Goal: Book appointment/travel/reservation

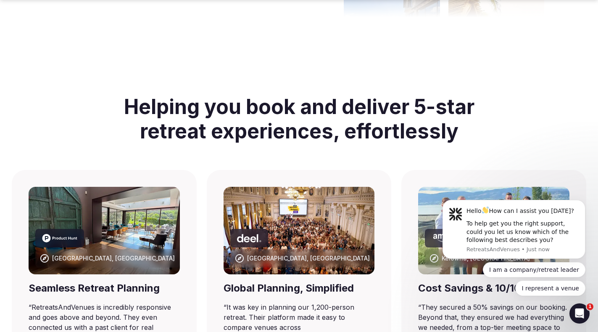
scroll to position [462, 0]
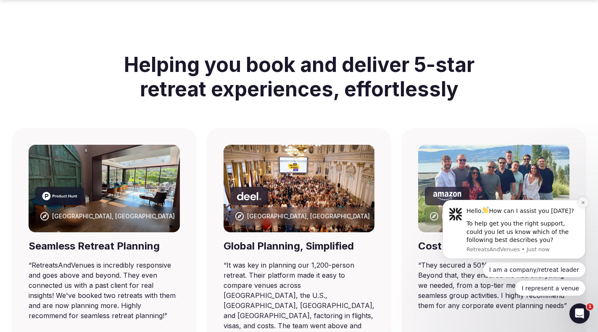
click at [583, 203] on icon "Dismiss notification" at bounding box center [582, 202] width 3 height 3
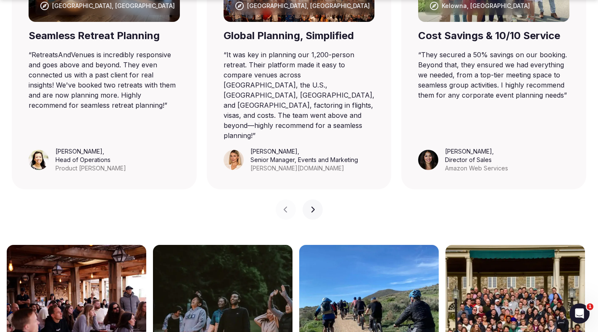
scroll to position [757, 0]
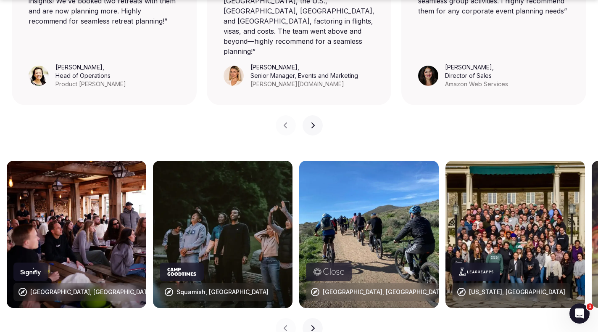
click at [314, 324] on icon "button" at bounding box center [312, 327] width 7 height 7
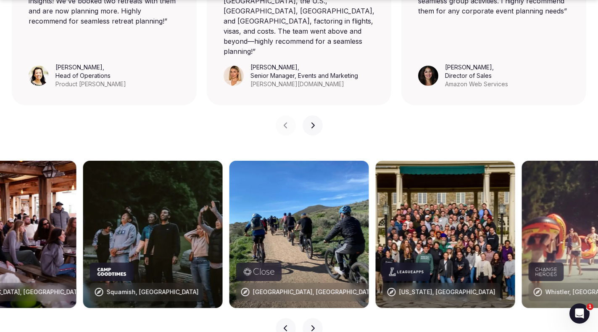
click at [314, 324] on icon "button" at bounding box center [312, 327] width 7 height 7
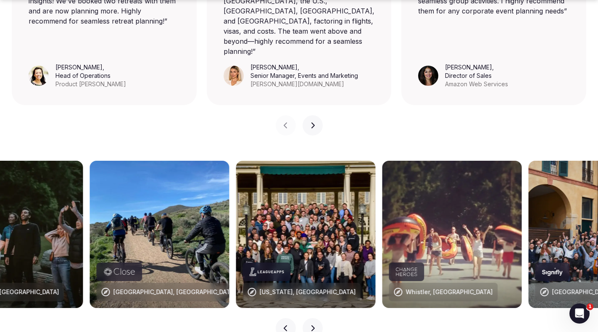
click at [314, 324] on icon "button" at bounding box center [312, 327] width 7 height 7
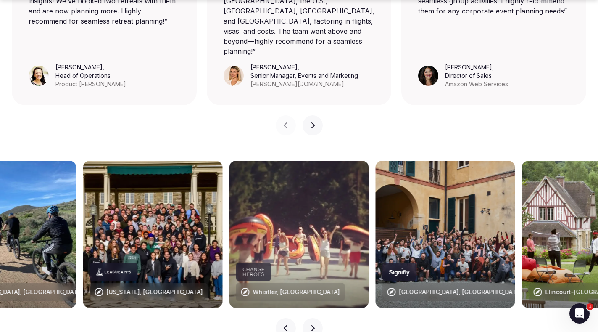
click at [314, 324] on icon "button" at bounding box center [312, 327] width 7 height 7
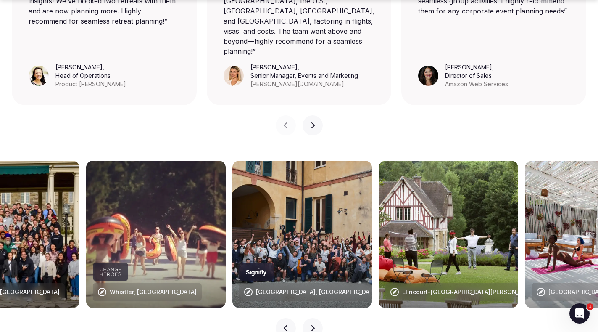
click at [314, 324] on icon "button" at bounding box center [312, 327] width 7 height 7
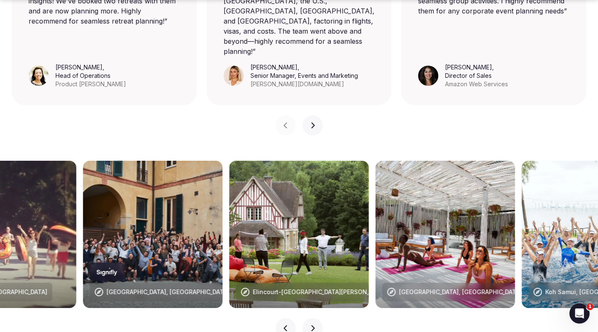
click at [314, 324] on icon "button" at bounding box center [312, 327] width 7 height 7
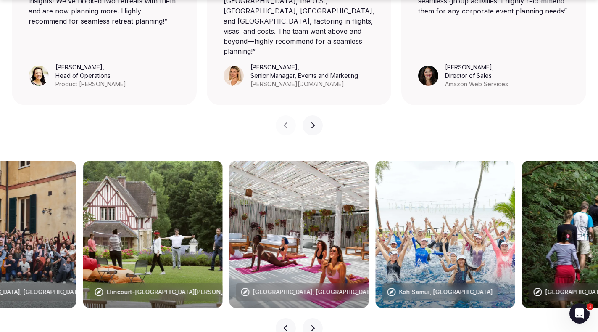
click at [314, 324] on icon "button" at bounding box center [312, 327] width 7 height 7
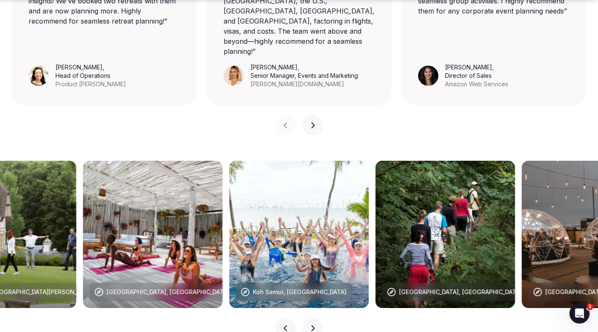
click at [314, 324] on icon "button" at bounding box center [312, 327] width 7 height 7
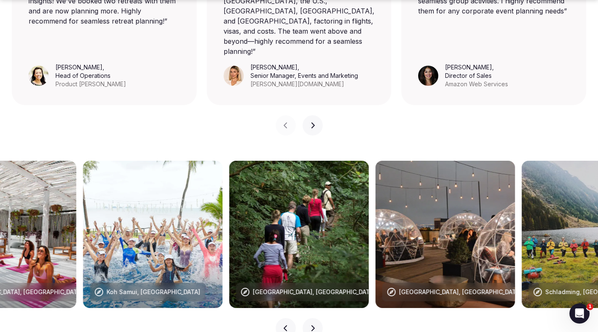
click at [314, 324] on icon "button" at bounding box center [312, 327] width 7 height 7
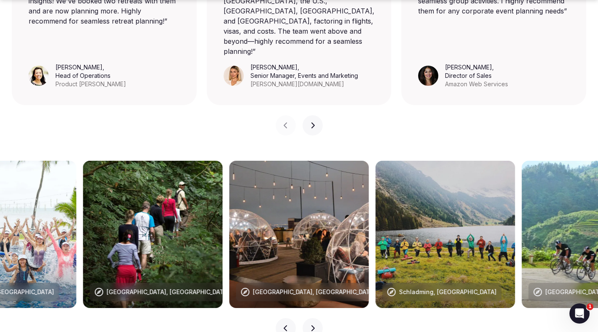
click at [314, 324] on icon "button" at bounding box center [312, 327] width 7 height 7
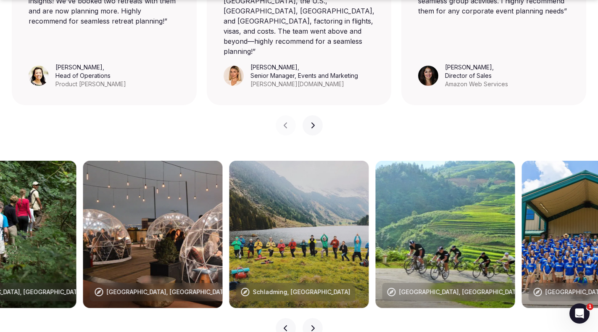
click at [314, 324] on icon "button" at bounding box center [312, 327] width 7 height 7
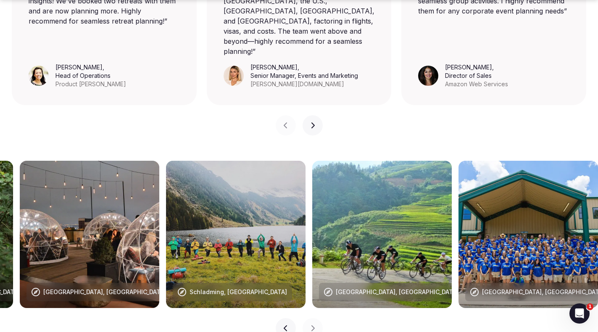
click at [314, 324] on icon "button" at bounding box center [312, 327] width 7 height 7
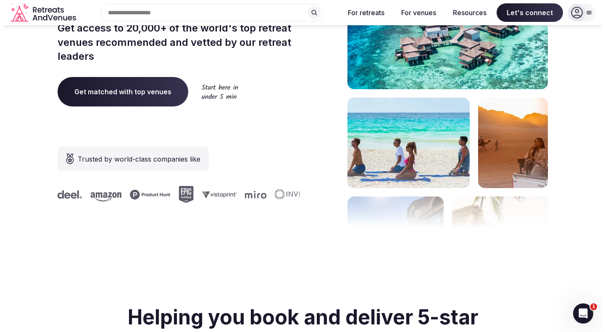
scroll to position [0, 0]
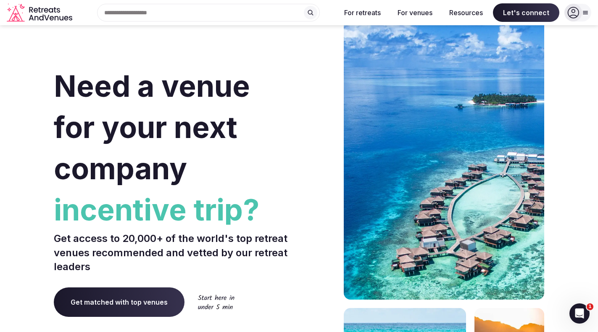
click at [237, 20] on input "text" at bounding box center [208, 13] width 223 height 18
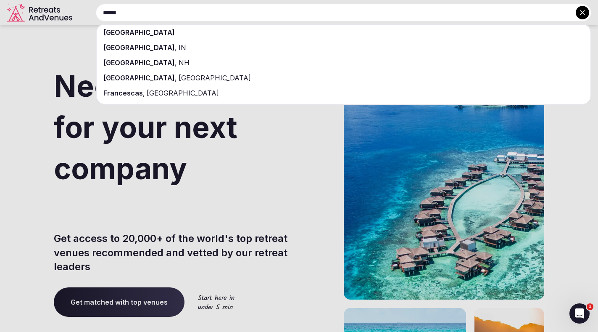
type input "******"
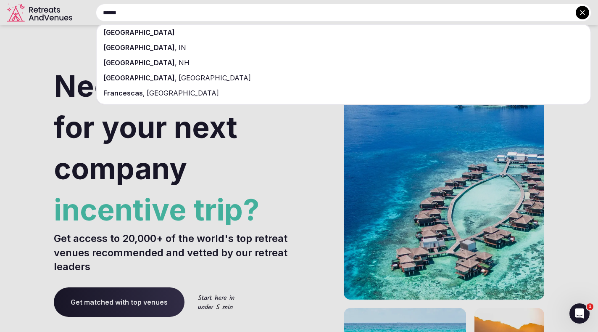
click at [126, 34] on span "[GEOGRAPHIC_DATA]" at bounding box center [138, 32] width 71 height 8
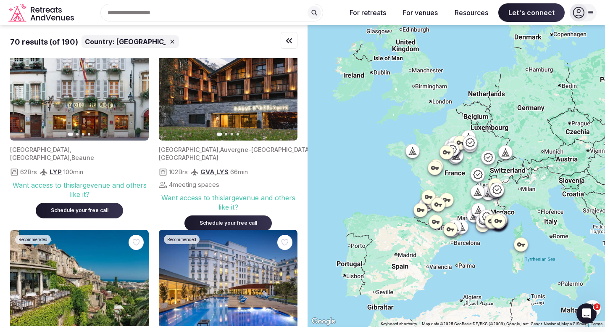
scroll to position [4367, 0]
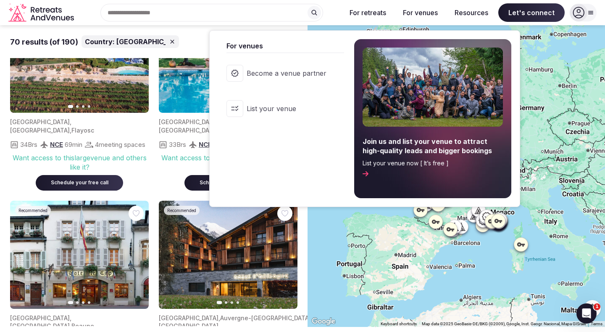
click at [445, 17] on button "For venues" at bounding box center [420, 12] width 48 height 18
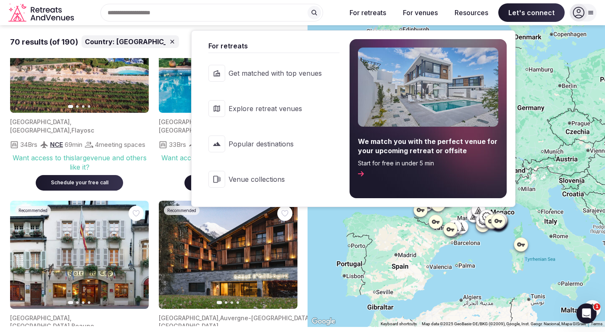
click at [393, 16] on button "For retreats" at bounding box center [368, 12] width 50 height 18
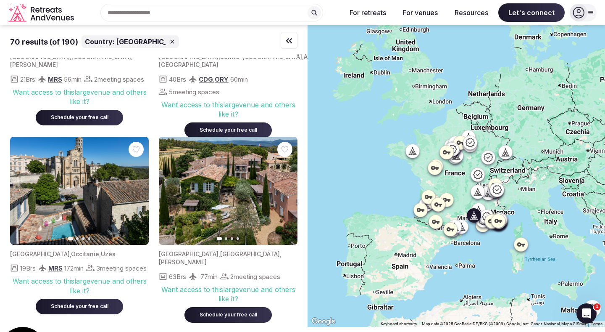
scroll to position [752, 0]
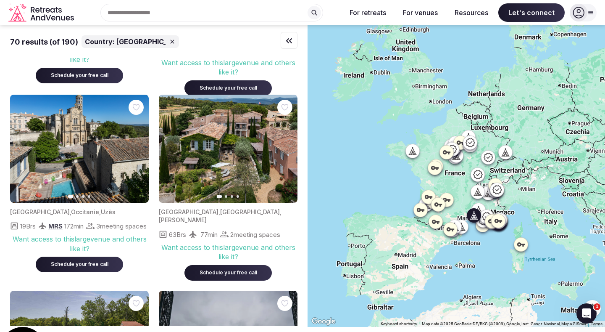
click at [97, 181] on img at bounding box center [79, 149] width 139 height 108
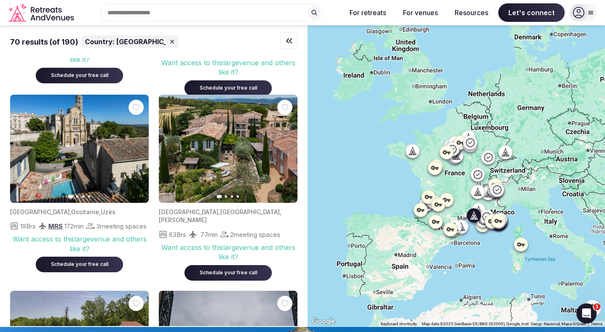
click at [134, 152] on icon "button" at bounding box center [137, 148] width 7 height 7
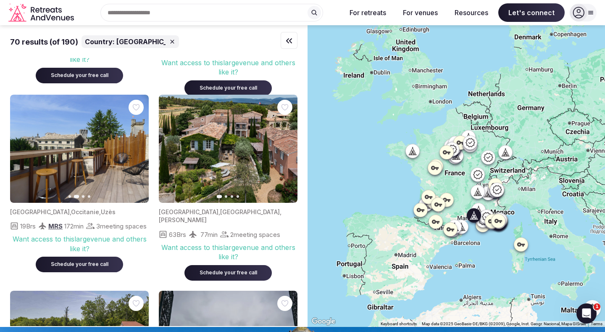
click at [134, 152] on icon "button" at bounding box center [137, 148] width 7 height 7
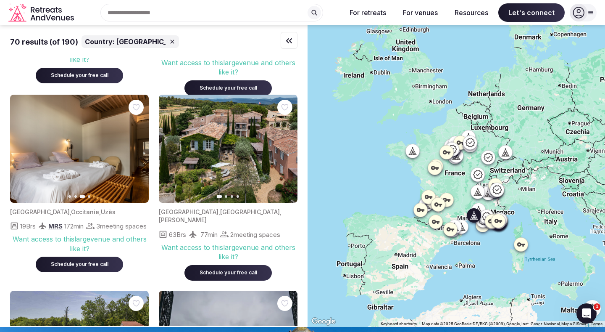
click at [134, 152] on icon "button" at bounding box center [137, 148] width 7 height 7
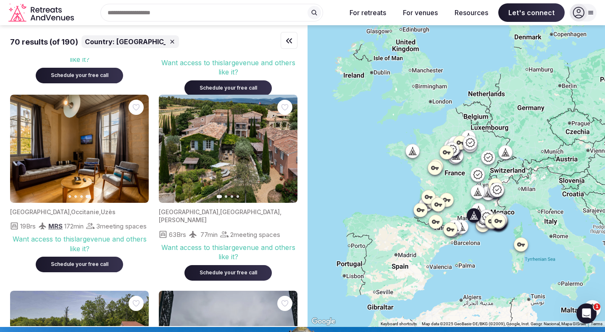
click at [134, 152] on icon "button" at bounding box center [137, 148] width 7 height 7
click at [96, 230] on span "3 meeting spaces" at bounding box center [121, 225] width 50 height 9
click at [90, 253] on div "Want access to this large venue and others like it?" at bounding box center [79, 243] width 139 height 19
click at [78, 253] on div "Want access to this large venue and others like it?" at bounding box center [79, 243] width 139 height 19
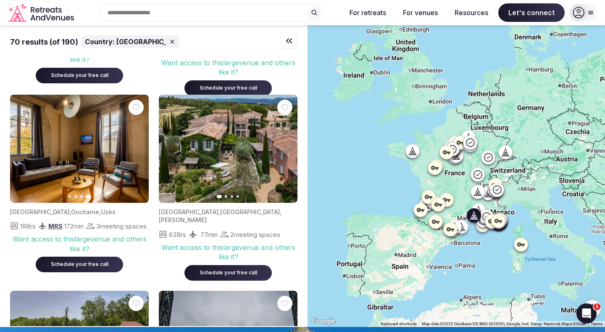
click at [83, 250] on div "Want access to this large venue and others like it?" at bounding box center [79, 243] width 139 height 19
click at [90, 207] on div "[GEOGRAPHIC_DATA] , [GEOGRAPHIC_DATA] , Uzès 19 Brs MRS 172 min 3 meeting space…" at bounding box center [79, 237] width 139 height 69
